Goal: Find specific page/section: Find specific page/section

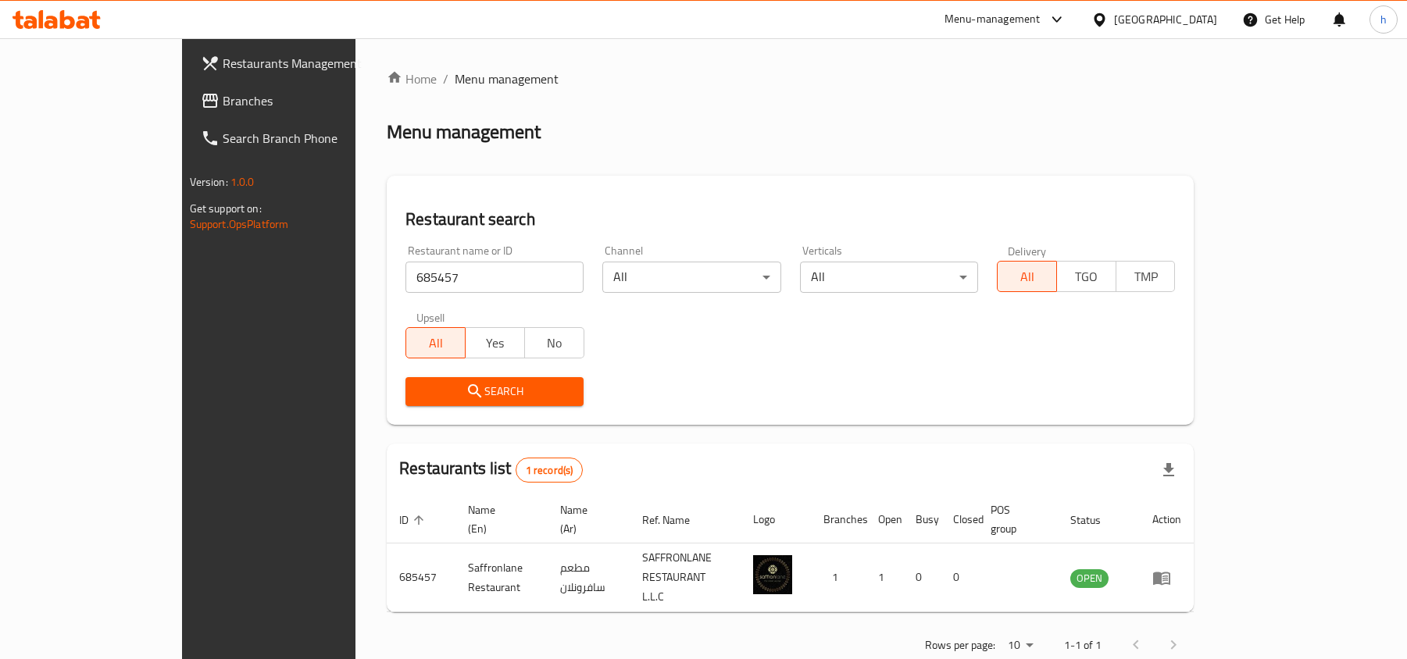
click at [1153, 16] on div "[GEOGRAPHIC_DATA]" at bounding box center [1165, 19] width 103 height 17
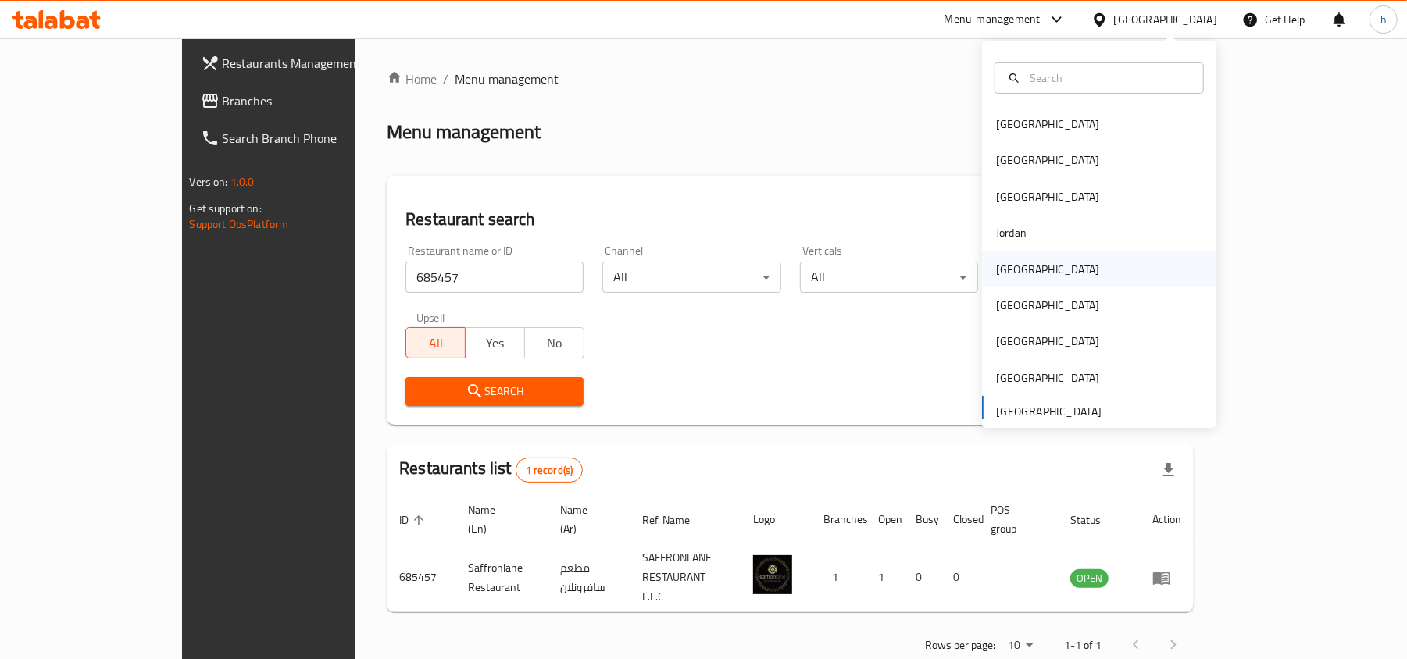
click at [1001, 266] on div "[GEOGRAPHIC_DATA]" at bounding box center [1047, 269] width 103 height 17
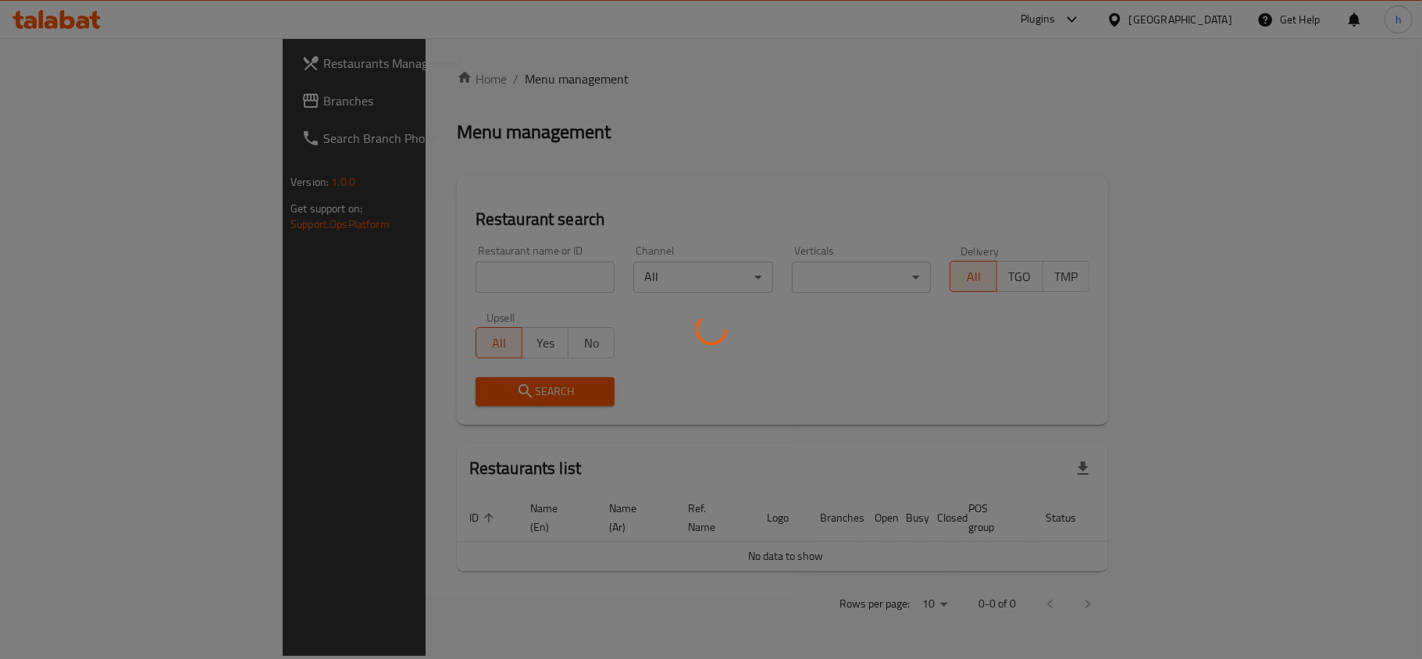
click at [64, 101] on div at bounding box center [711, 329] width 1422 height 659
click at [63, 101] on div at bounding box center [711, 329] width 1422 height 659
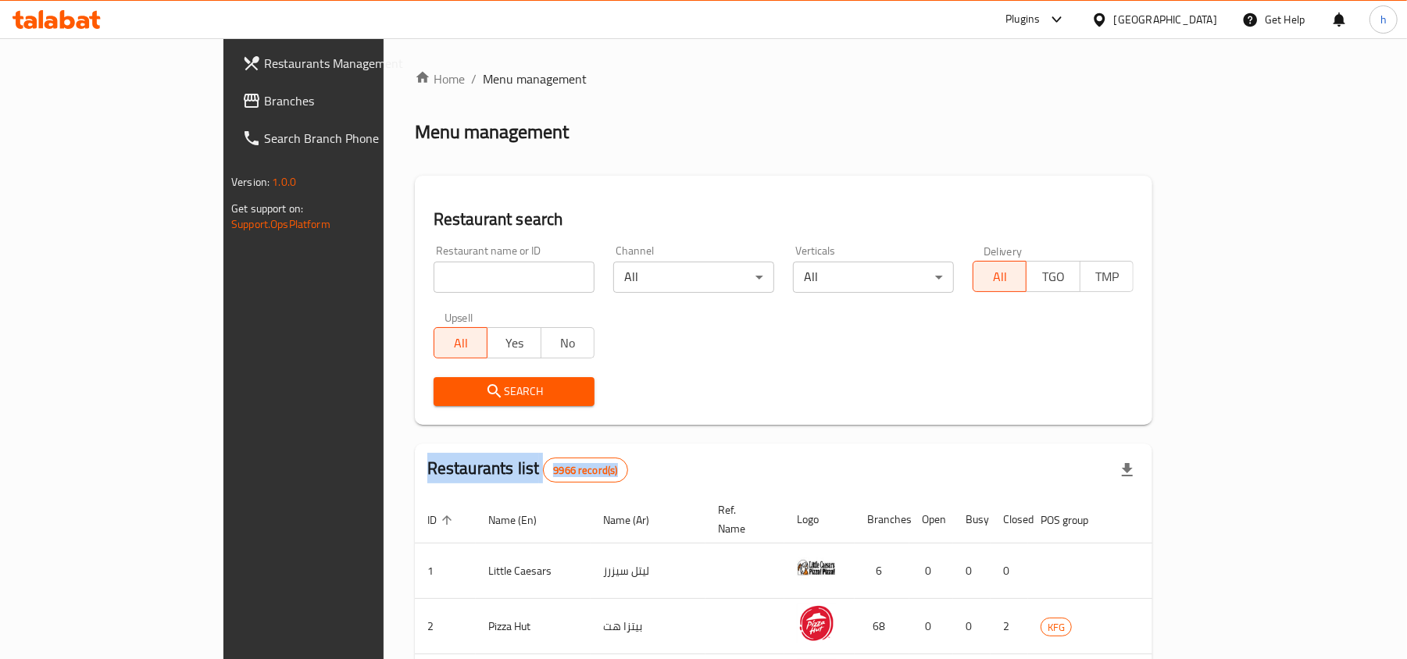
click at [264, 101] on span "Branches" at bounding box center [355, 100] width 182 height 19
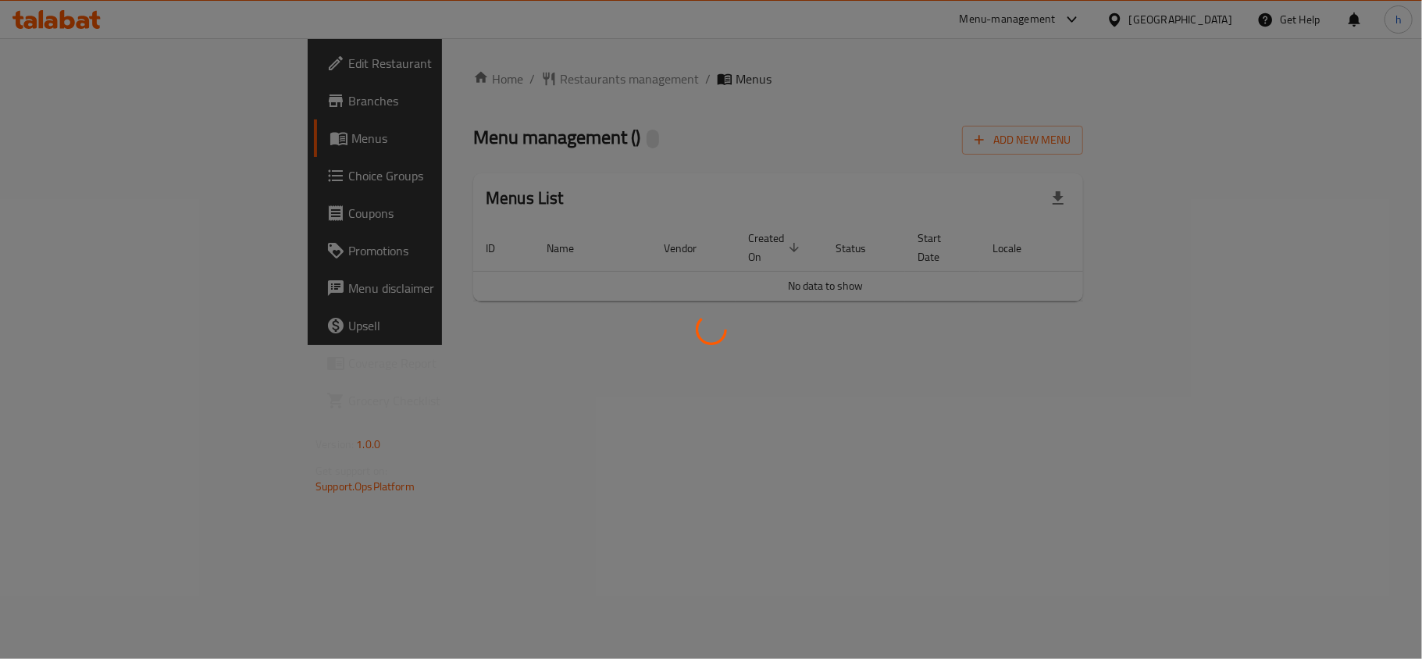
click at [436, 70] on div at bounding box center [711, 329] width 1422 height 659
click at [431, 79] on div at bounding box center [711, 329] width 1422 height 659
click at [711, 101] on div at bounding box center [711, 329] width 1422 height 659
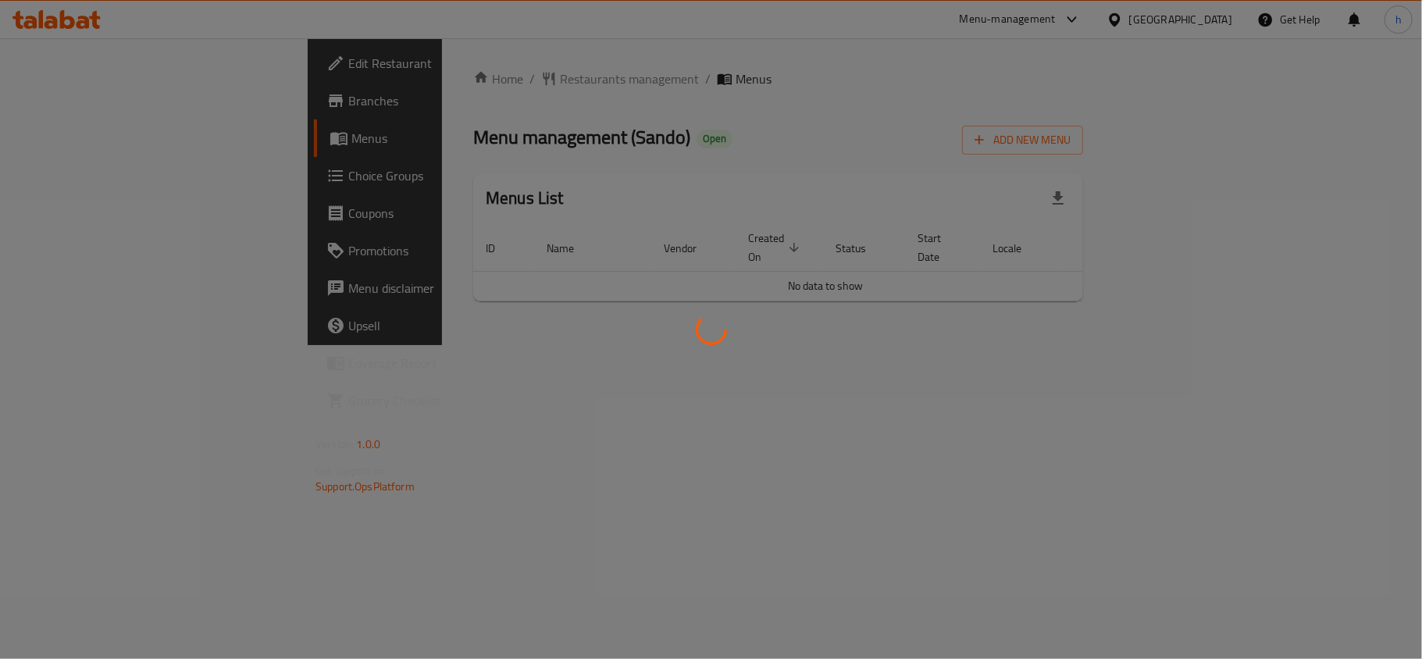
click at [670, 134] on div at bounding box center [711, 329] width 1422 height 659
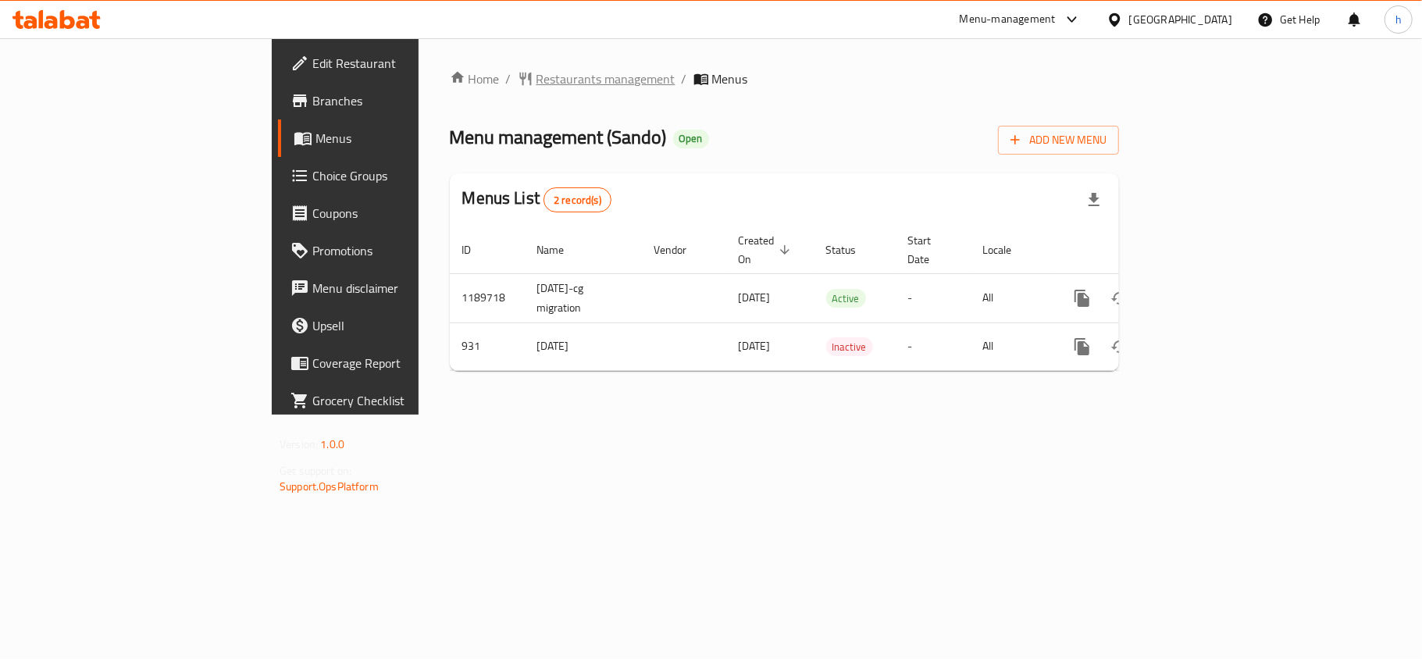
click at [537, 78] on span "Restaurants management" at bounding box center [606, 79] width 139 height 19
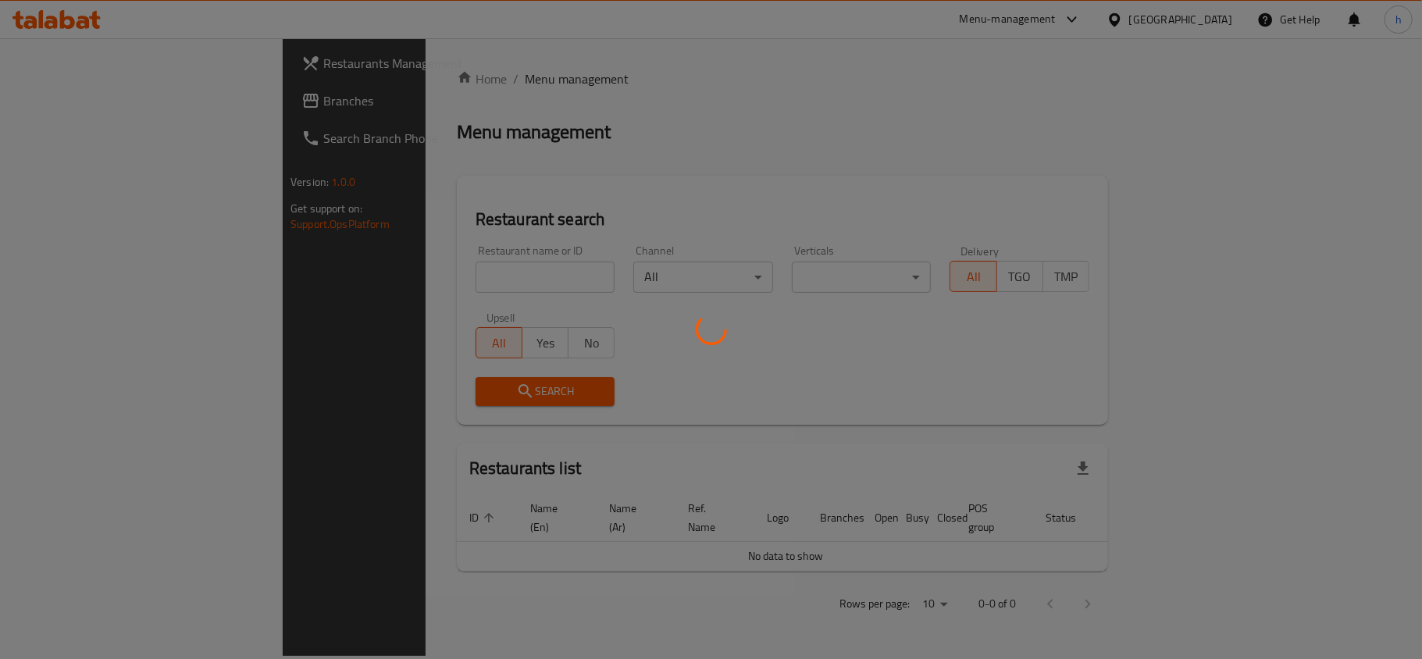
click at [385, 276] on div at bounding box center [711, 329] width 1422 height 659
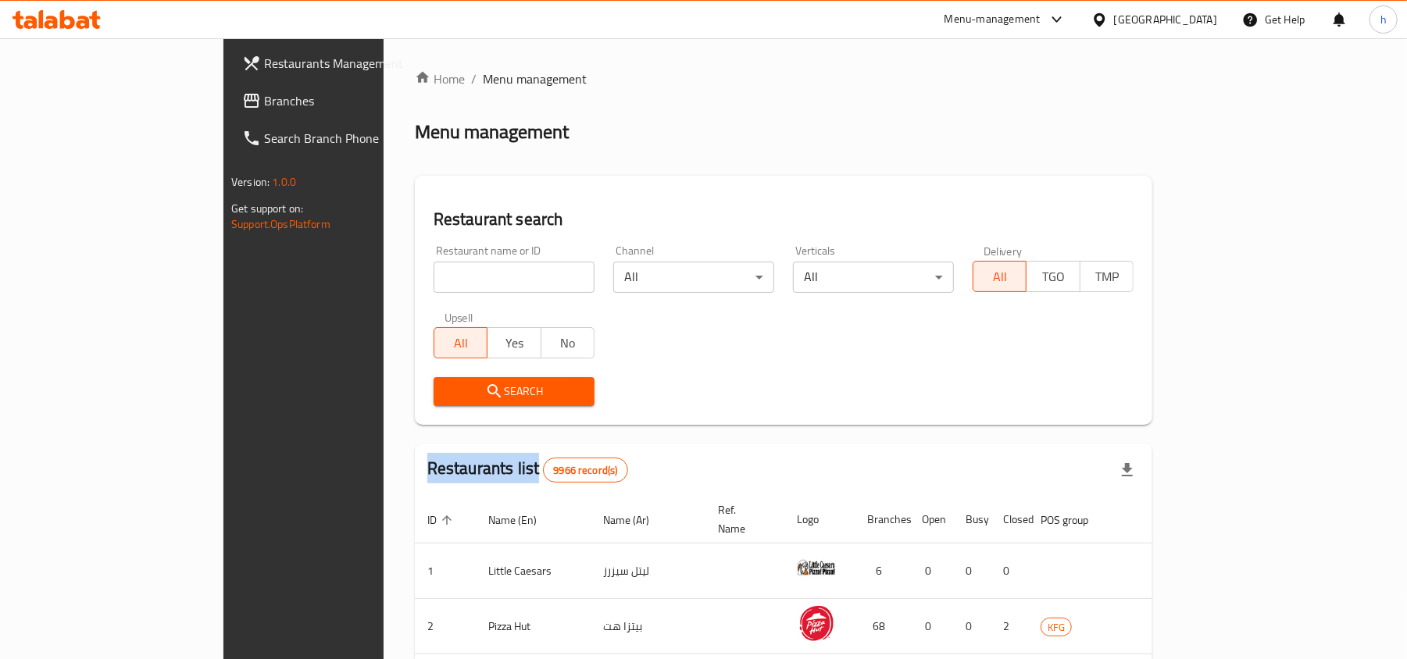
click at [385, 276] on div at bounding box center [703, 329] width 1407 height 659
click at [433, 276] on input "search" at bounding box center [513, 277] width 161 height 31
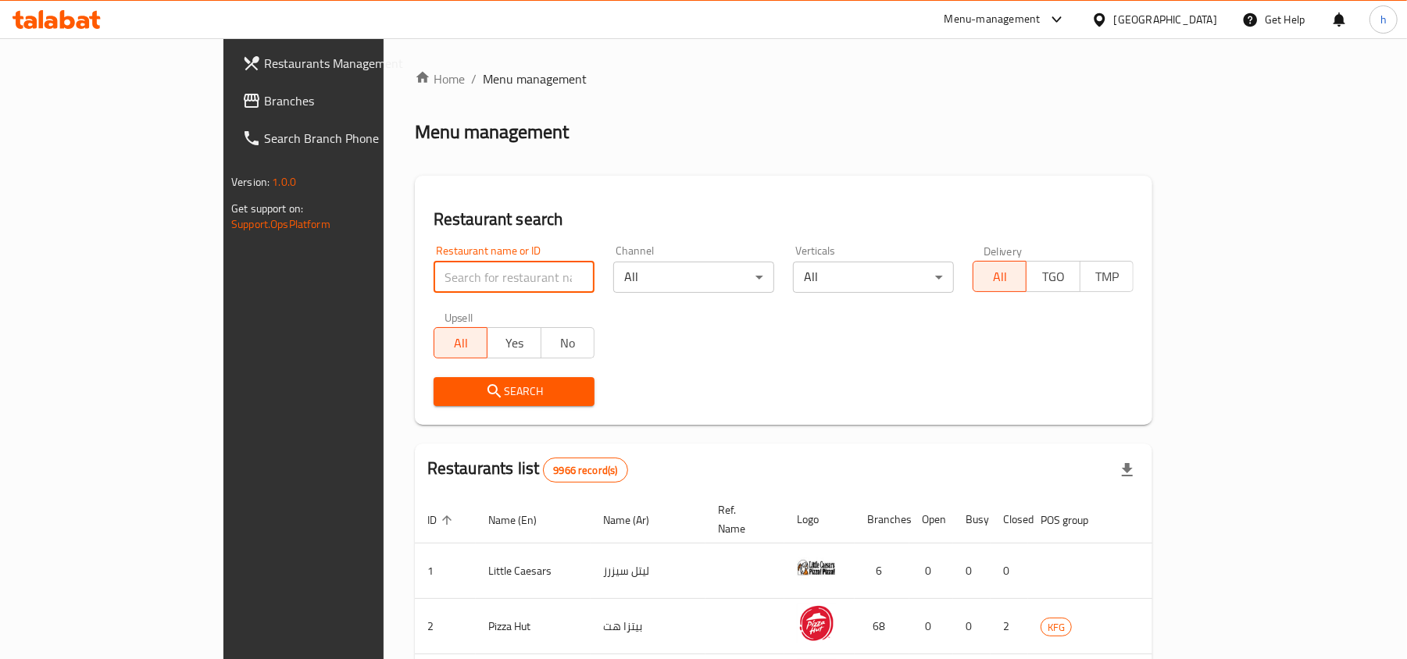
click at [433, 276] on input "search" at bounding box center [513, 277] width 161 height 31
paste input "630"
type input "630"
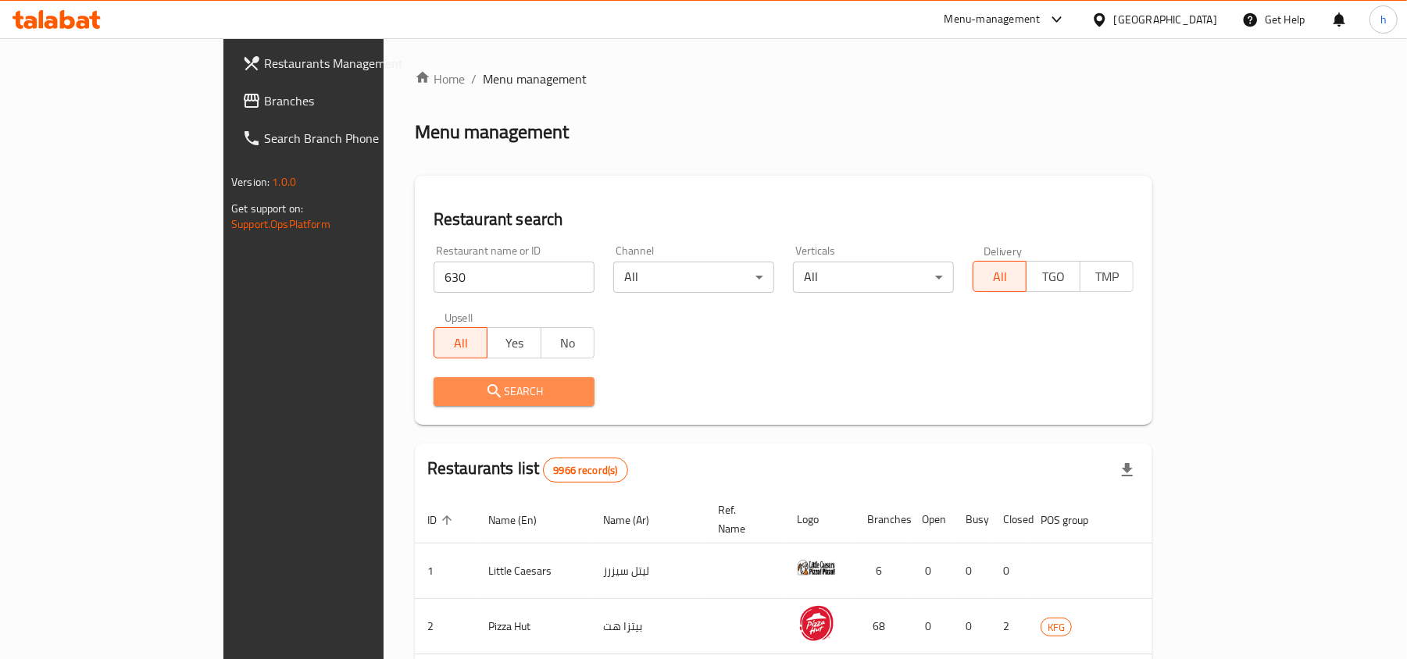
click at [485, 388] on icon "submit" at bounding box center [494, 391] width 19 height 19
click at [383, 388] on div at bounding box center [703, 329] width 1407 height 659
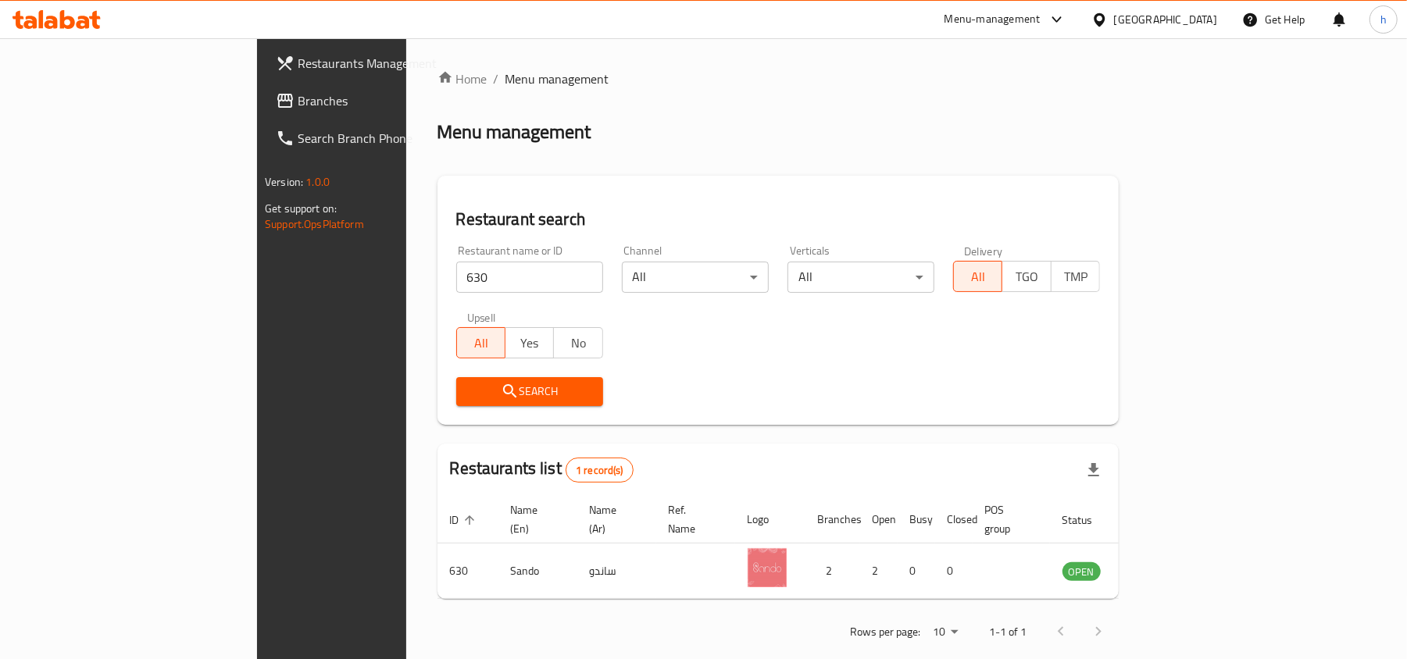
click at [1204, 16] on div "[GEOGRAPHIC_DATA]" at bounding box center [1165, 19] width 103 height 17
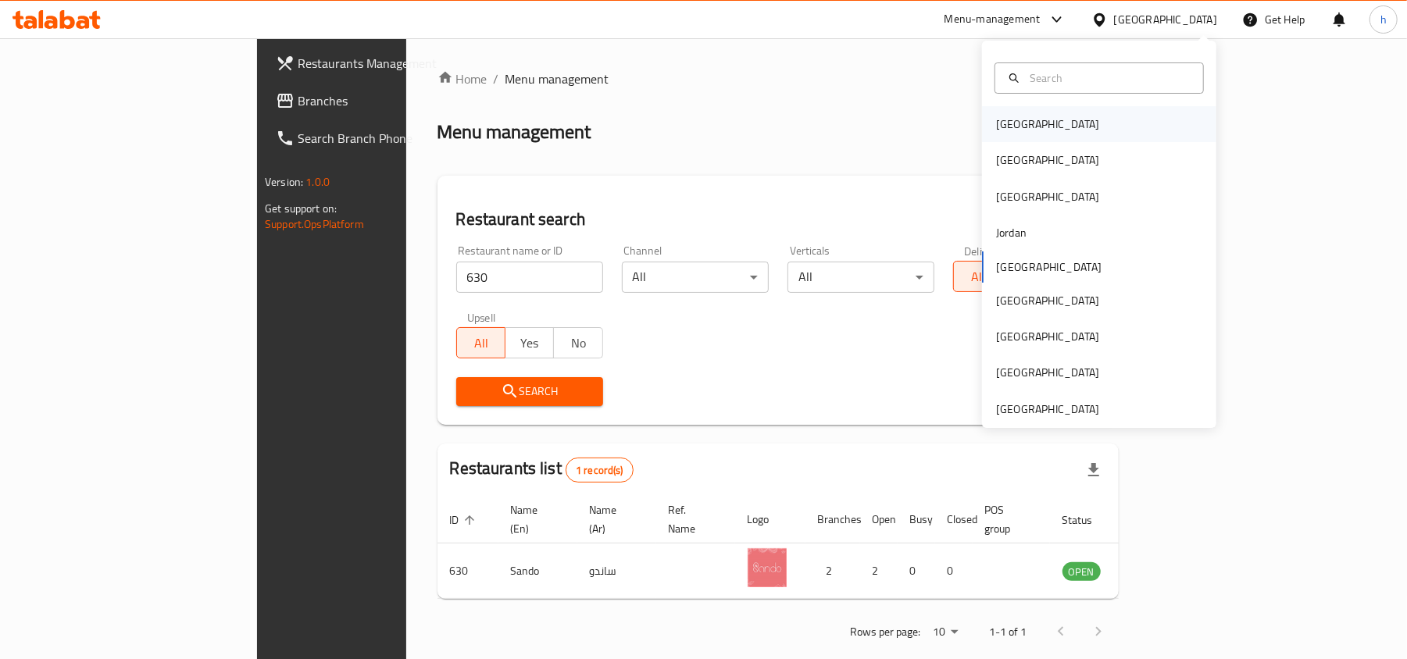
click at [1018, 126] on div "[GEOGRAPHIC_DATA]" at bounding box center [1047, 124] width 128 height 36
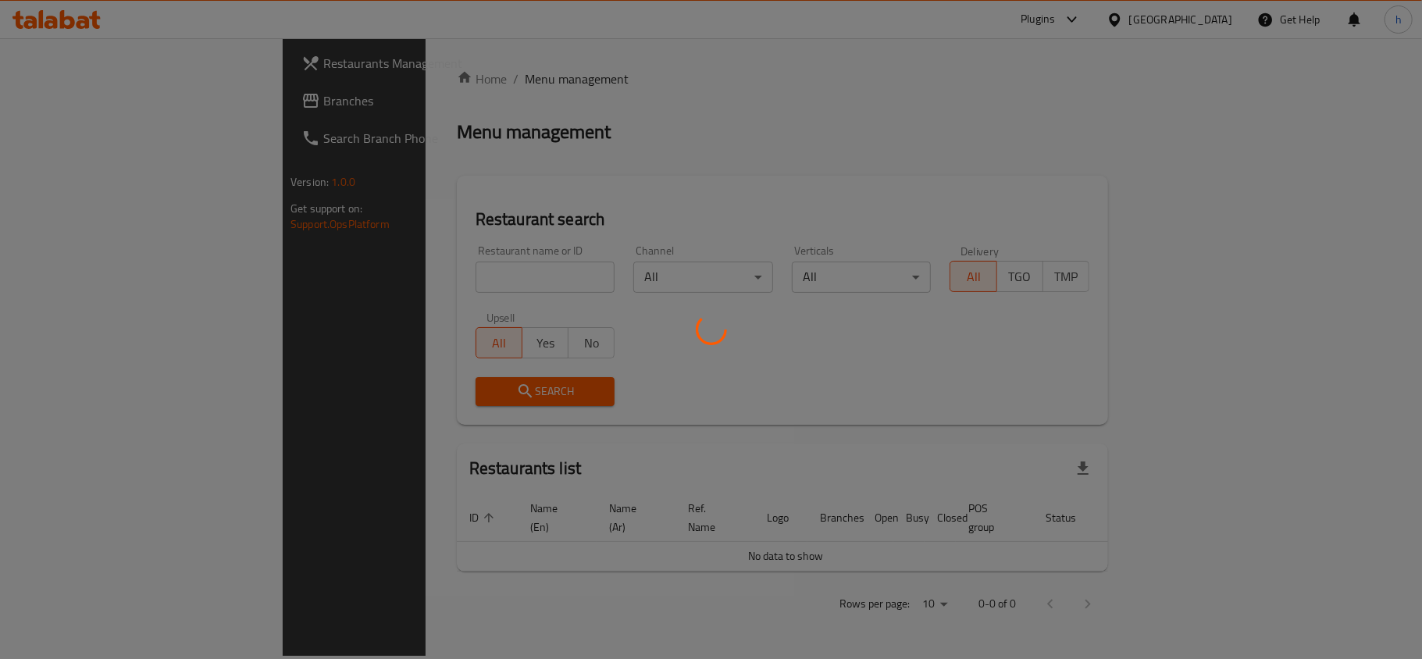
click at [67, 95] on div at bounding box center [711, 329] width 1422 height 659
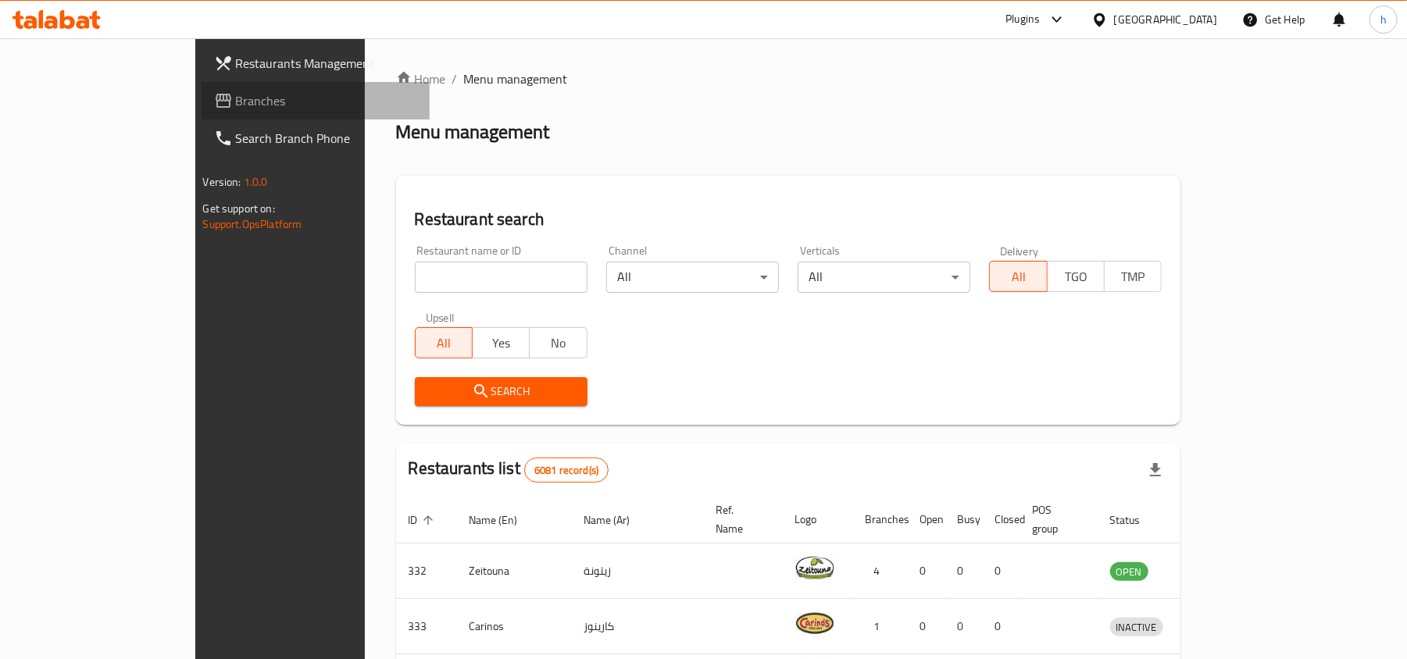
click at [236, 95] on span "Branches" at bounding box center [327, 100] width 182 height 19
